Goal: Complete application form

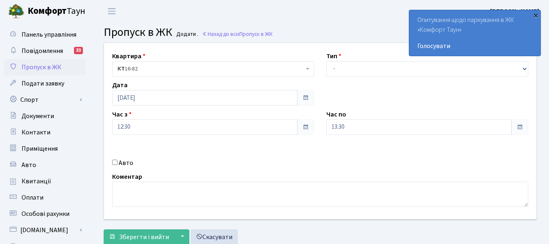
click at [539, 13] on div "×" at bounding box center [536, 15] width 8 height 8
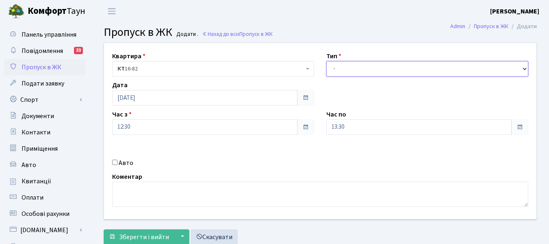
click at [527, 67] on select "- Доставка Таксі Гості Сервіс" at bounding box center [428, 68] width 202 height 15
select select "2"
click at [327, 61] on select "- Доставка Таксі Гості Сервіс" at bounding box center [428, 68] width 202 height 15
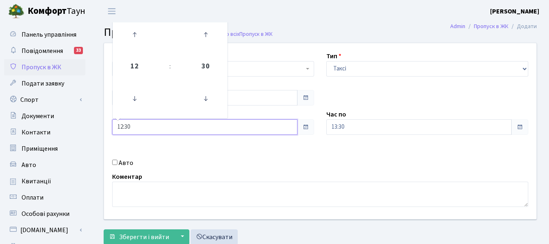
click at [130, 126] on input "12:30" at bounding box center [204, 126] width 185 height 15
click at [205, 34] on icon at bounding box center [206, 35] width 22 height 22
type input "12:45"
click at [343, 161] on div "Квартира <b>КТ</b>&nbsp;&nbsp;&nbsp;&nbsp;16-82 КТ 16-82 Тип - Доставка Таксі Г…" at bounding box center [320, 131] width 445 height 176
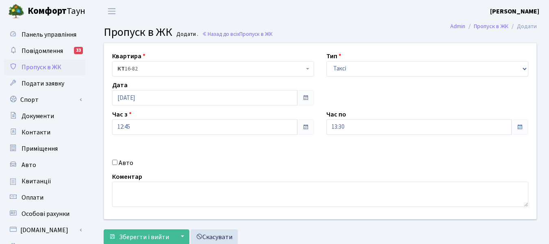
click at [115, 163] on input "Авто" at bounding box center [114, 161] width 5 height 5
checkbox input "true"
click at [143, 127] on input "12:45" at bounding box center [204, 126] width 185 height 15
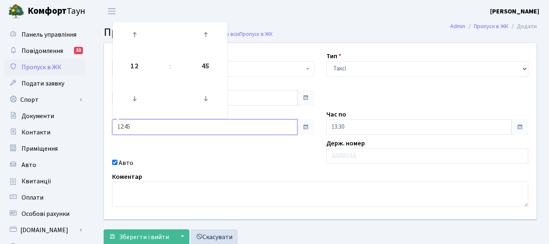
click at [143, 127] on input "12:45" at bounding box center [204, 126] width 185 height 15
click at [284, 212] on div "Квартира <b>КТ</b>&nbsp;&nbsp;&nbsp;&nbsp;16-82 КТ 16-82 Тип - Доставка Таксі Г…" at bounding box center [320, 131] width 445 height 176
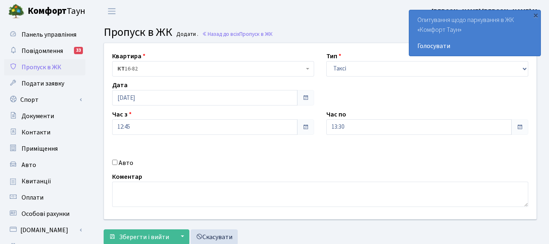
select select "2"
drag, startPoint x: 114, startPoint y: 163, endPoint x: 120, endPoint y: 165, distance: 5.9
click at [114, 163] on input "Авто" at bounding box center [114, 161] width 5 height 5
checkbox input "true"
click at [538, 16] on div "×" at bounding box center [536, 15] width 8 height 8
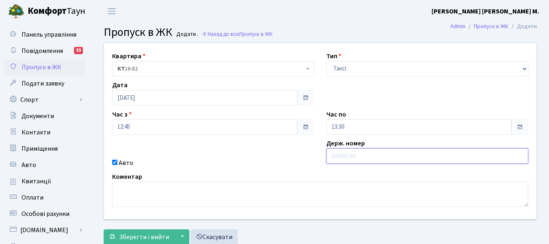
click at [346, 158] on input "text" at bounding box center [428, 155] width 202 height 15
type input "КА1102ЕС"
click at [142, 233] on span "Зберегти і вийти" at bounding box center [144, 236] width 50 height 9
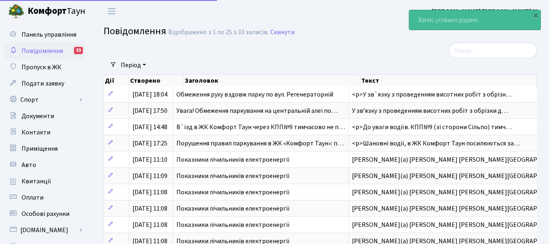
select select "25"
